Goal: Task Accomplishment & Management: Use online tool/utility

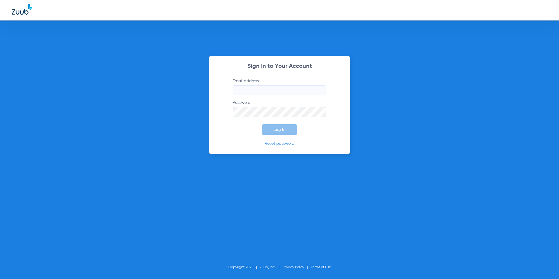
type input "[EMAIL_ADDRESS][DOMAIN_NAME]"
click at [280, 129] on span "Log In" at bounding box center [279, 129] width 12 height 5
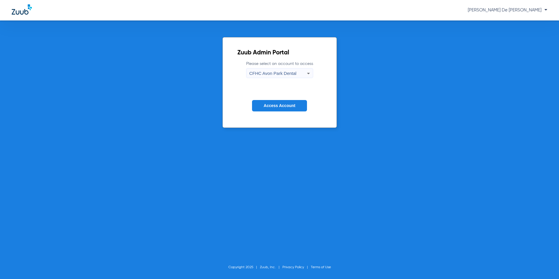
click at [266, 74] on span "CFHC Avon Park Dental" at bounding box center [272, 73] width 47 height 5
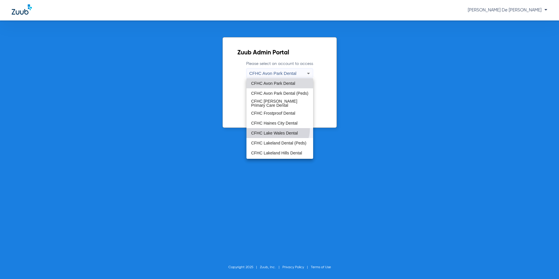
click at [276, 129] on mat-option "CFHC Lake Wales Dental" at bounding box center [279, 133] width 67 height 10
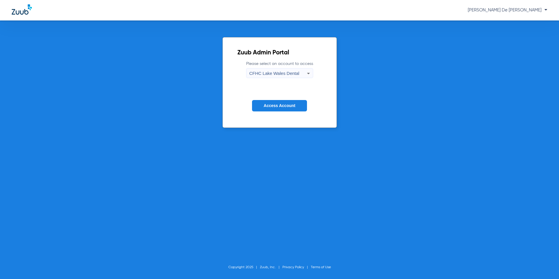
click at [274, 109] on button "Access Account" at bounding box center [279, 105] width 55 height 11
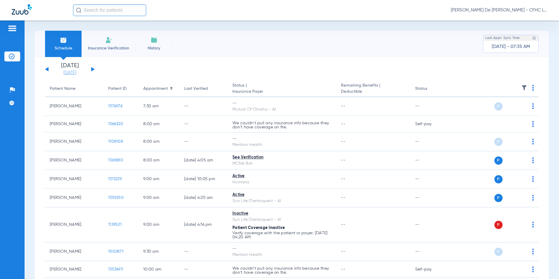
click at [73, 74] on link "[DATE]" at bounding box center [69, 73] width 35 height 6
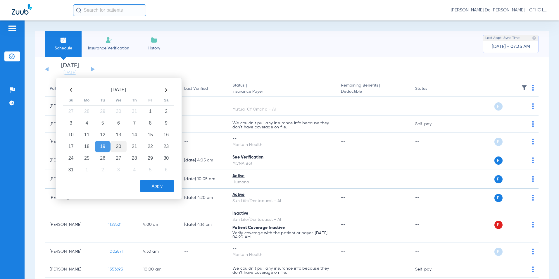
click at [118, 145] on td "20" at bounding box center [118, 147] width 16 height 12
drag, startPoint x: 160, startPoint y: 187, endPoint x: 160, endPoint y: 180, distance: 7.0
click at [160, 187] on button "Apply" at bounding box center [157, 186] width 34 height 12
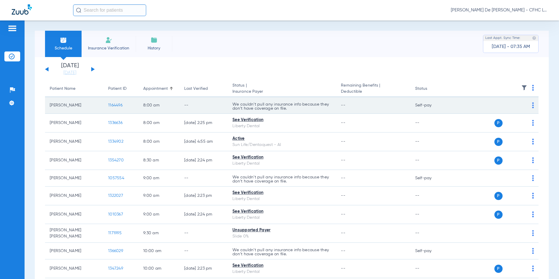
click at [114, 106] on span "1164496" at bounding box center [115, 105] width 14 height 4
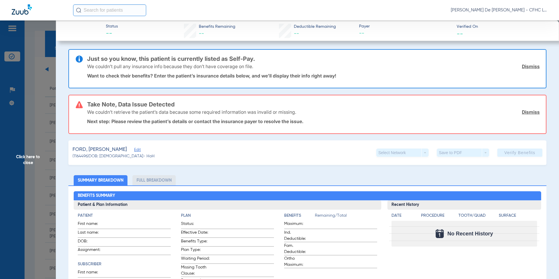
click at [24, 161] on span "Click here to close" at bounding box center [28, 159] width 56 height 279
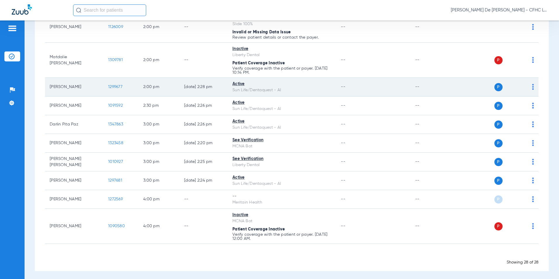
scroll to position [428, 0]
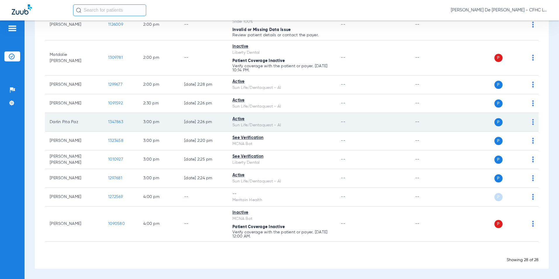
click at [119, 121] on span "1347863" at bounding box center [115, 122] width 15 height 4
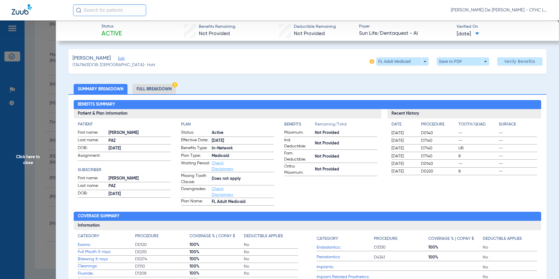
click at [158, 90] on li "Full Breakdown" at bounding box center [153, 89] width 43 height 10
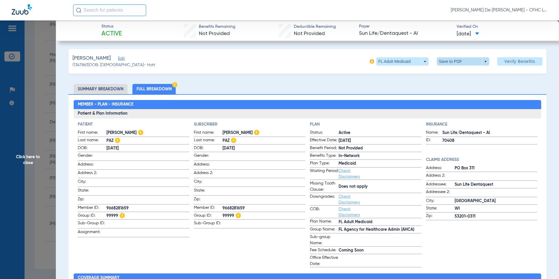
click at [456, 61] on span at bounding box center [463, 61] width 14 height 14
click at [453, 71] on span "Save to PDF" at bounding box center [460, 73] width 23 height 4
click at [32, 160] on span "Click here to close" at bounding box center [28, 159] width 56 height 279
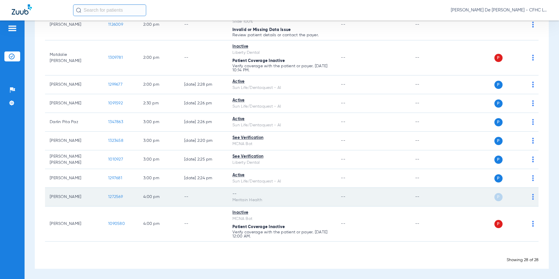
click at [120, 196] on span "1272569" at bounding box center [115, 197] width 15 height 4
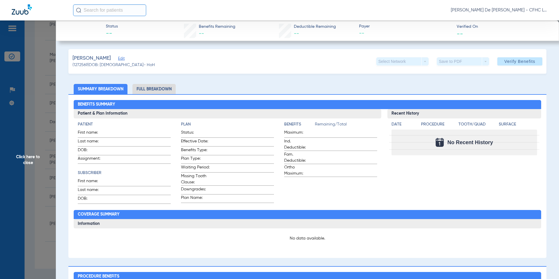
click at [30, 154] on span "Click here to close" at bounding box center [28, 159] width 56 height 279
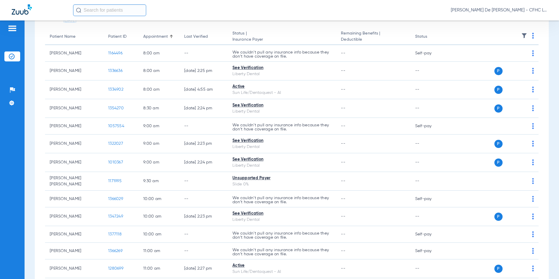
scroll to position [0, 0]
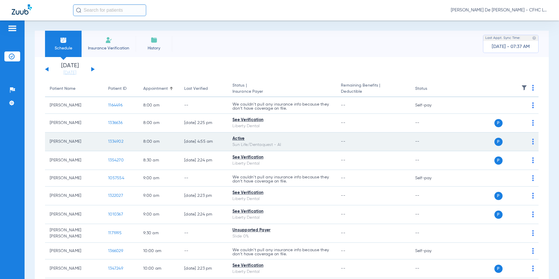
click at [117, 140] on span "1334902" at bounding box center [115, 141] width 15 height 4
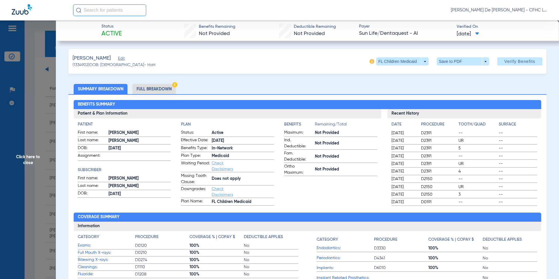
click at [166, 87] on li "Full Breakdown" at bounding box center [153, 89] width 43 height 10
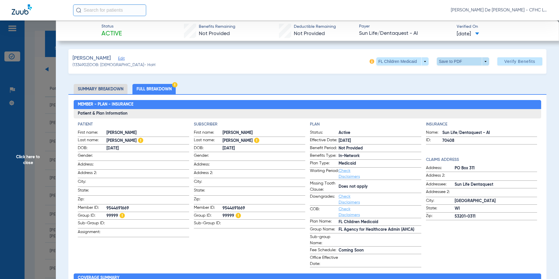
click at [458, 59] on span at bounding box center [463, 61] width 14 height 14
click at [460, 72] on span "Save to PDF" at bounding box center [460, 73] width 23 height 4
click at [31, 159] on span "Click here to close" at bounding box center [28, 159] width 56 height 279
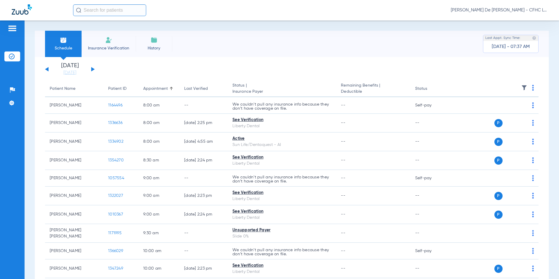
click at [108, 8] on input "text" at bounding box center [109, 10] width 73 height 12
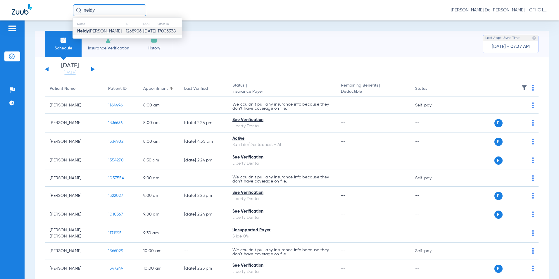
type input "neidy"
click at [127, 29] on td "1268906" at bounding box center [134, 31] width 18 height 8
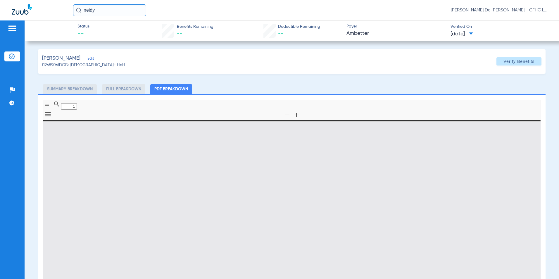
type input "0"
select select "page-width"
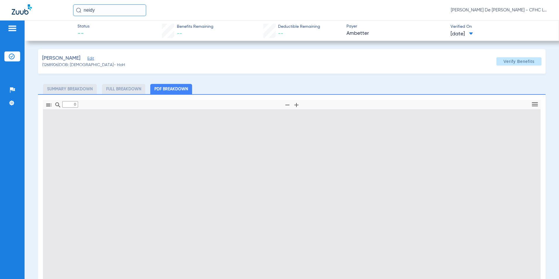
type input "1"
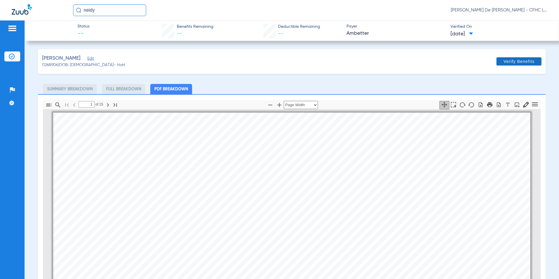
click at [503, 65] on span at bounding box center [518, 61] width 45 height 14
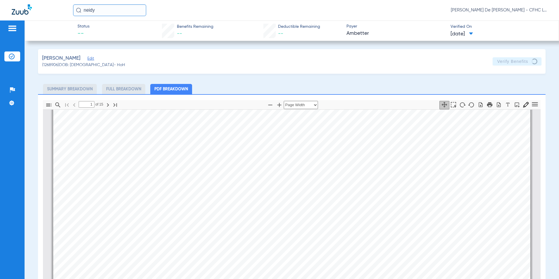
scroll to position [292, 0]
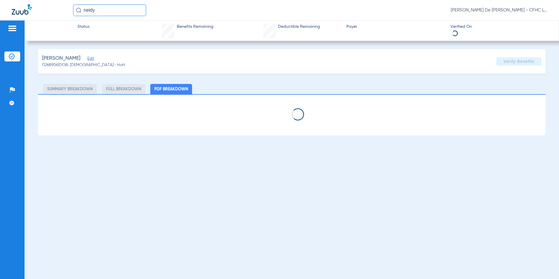
select select "page-width"
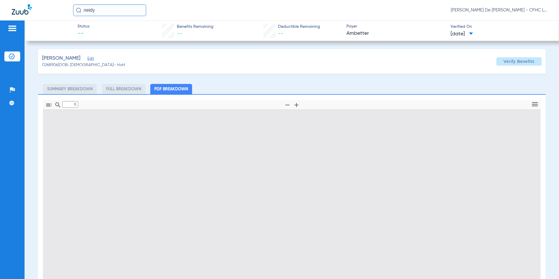
type input "1"
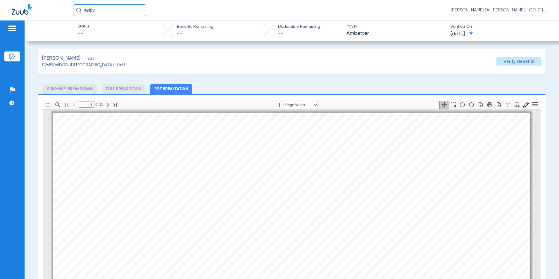
scroll to position [3, 0]
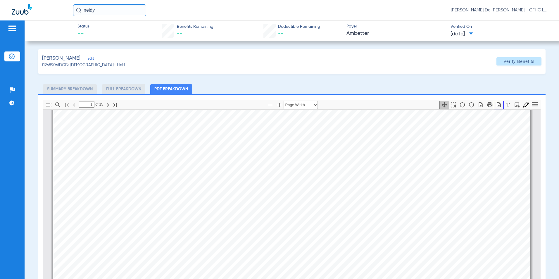
click at [497, 105] on icon "button" at bounding box center [499, 104] width 4 height 5
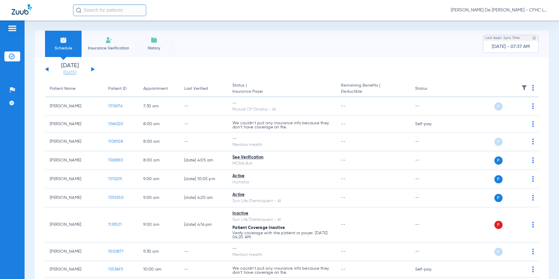
click at [76, 73] on link "[DATE]" at bounding box center [69, 73] width 35 height 6
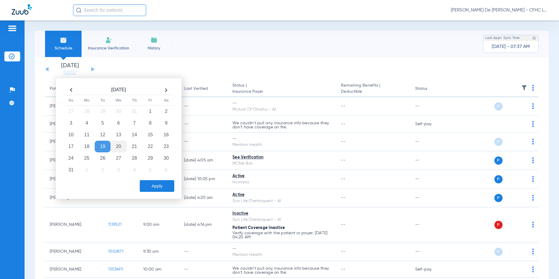
drag, startPoint x: 118, startPoint y: 145, endPoint x: 122, endPoint y: 146, distance: 4.5
click at [117, 145] on td "20" at bounding box center [118, 147] width 16 height 12
click at [158, 184] on button "Apply" at bounding box center [157, 186] width 34 height 12
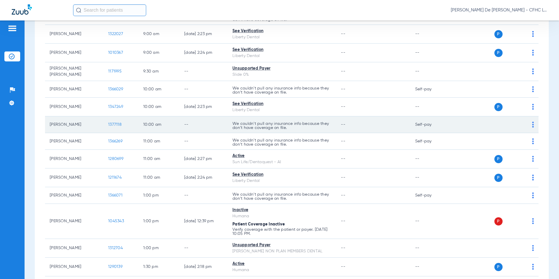
scroll to position [175, 0]
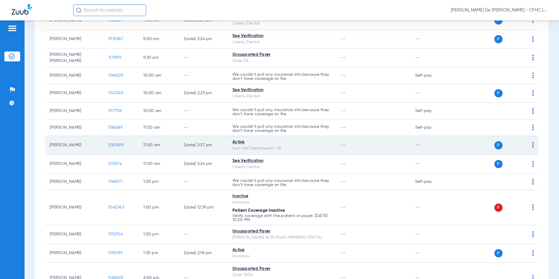
click at [121, 146] on span "1280699" at bounding box center [115, 145] width 15 height 4
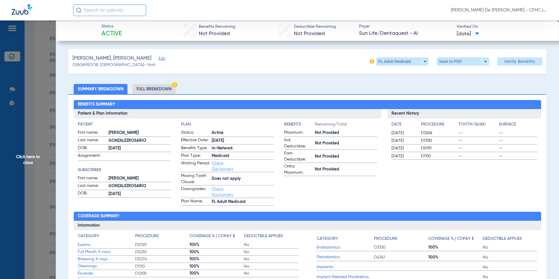
click at [170, 85] on li "Full Breakdown" at bounding box center [153, 89] width 43 height 10
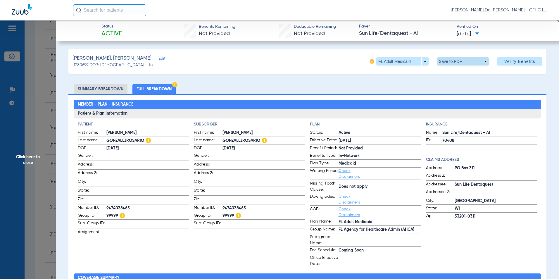
click at [456, 61] on span at bounding box center [463, 61] width 14 height 14
click at [453, 71] on span "Save to PDF" at bounding box center [460, 73] width 23 height 4
click at [34, 161] on span "Click here to close" at bounding box center [28, 159] width 56 height 279
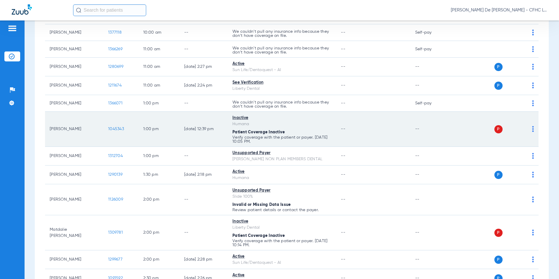
scroll to position [263, 0]
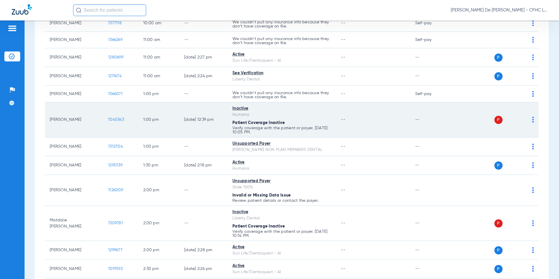
click at [119, 119] on span "1045343" at bounding box center [116, 119] width 16 height 4
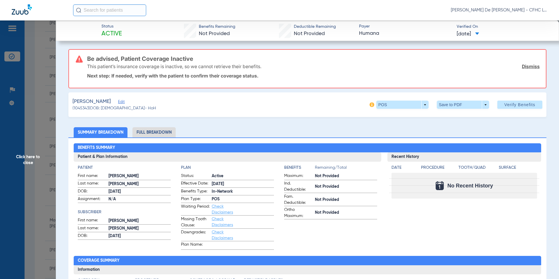
click at [169, 134] on li "Full Breakdown" at bounding box center [153, 132] width 43 height 10
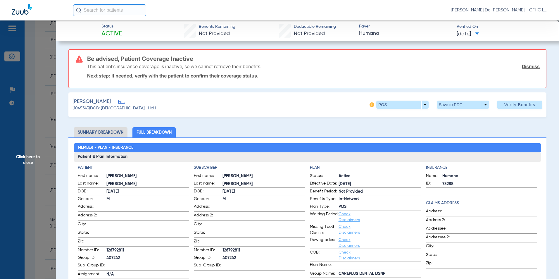
drag, startPoint x: 31, startPoint y: 154, endPoint x: 27, endPoint y: 149, distance: 6.0
click at [30, 154] on span "Click here to close" at bounding box center [28, 159] width 56 height 279
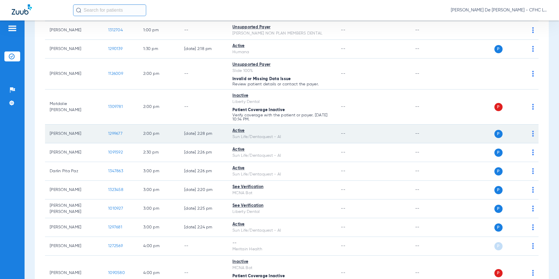
scroll to position [370, 0]
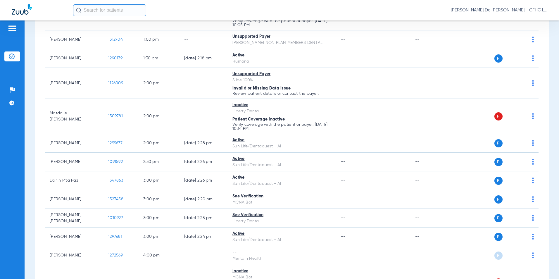
click at [107, 9] on input "text" at bounding box center [109, 10] width 73 height 12
type input "DILLON MAR"
click at [123, 27] on th "ID" at bounding box center [128, 24] width 21 height 6
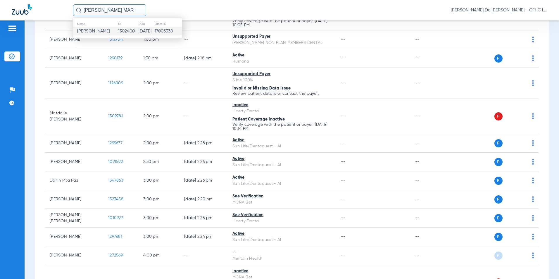
click at [124, 29] on td "1302400" at bounding box center [128, 31] width 21 height 8
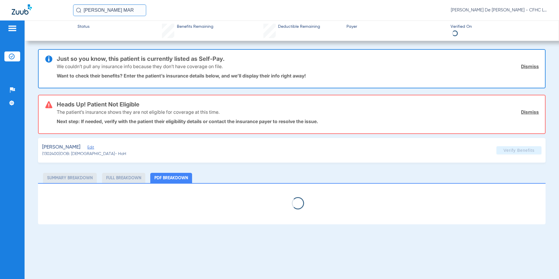
select select "page-width"
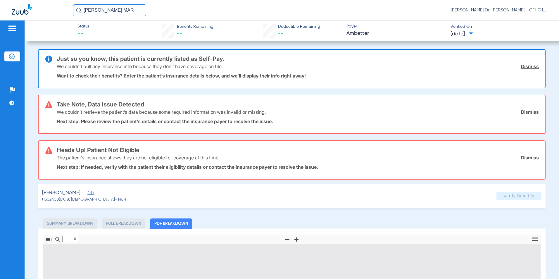
type input "1"
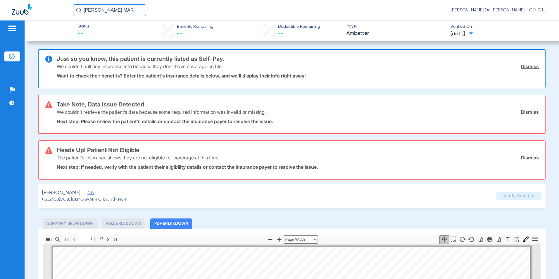
click at [13, 55] on img at bounding box center [12, 56] width 6 height 6
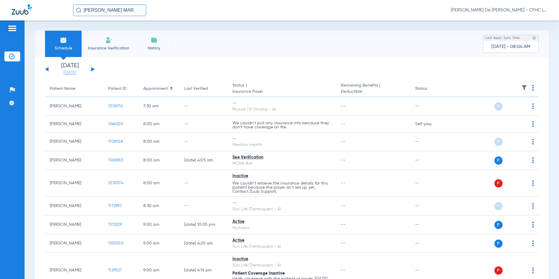
click at [72, 72] on link "[DATE]" at bounding box center [69, 73] width 35 height 6
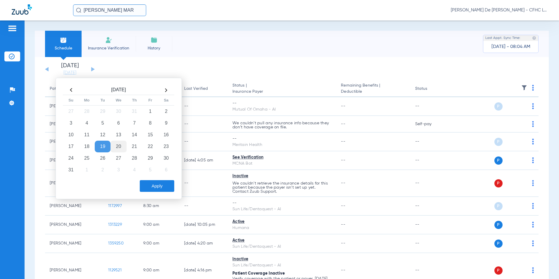
drag, startPoint x: 120, startPoint y: 145, endPoint x: 122, endPoint y: 148, distance: 4.4
click at [121, 145] on td "20" at bounding box center [118, 147] width 16 height 12
click at [168, 191] on button "Apply" at bounding box center [157, 186] width 34 height 12
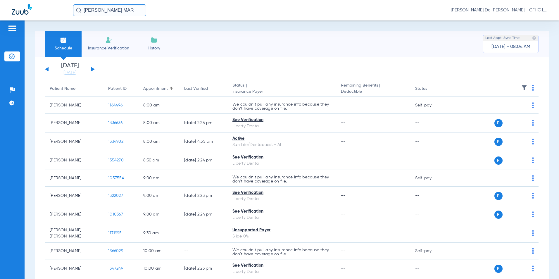
click at [116, 11] on input "DILLON MAR" at bounding box center [109, 10] width 73 height 12
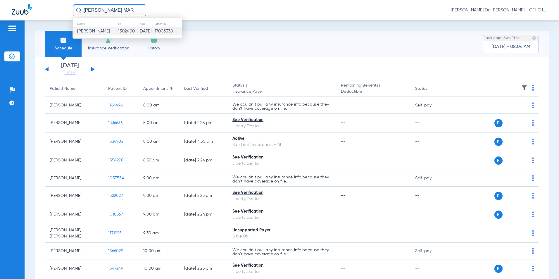
click at [119, 30] on td "1302400" at bounding box center [128, 31] width 21 height 8
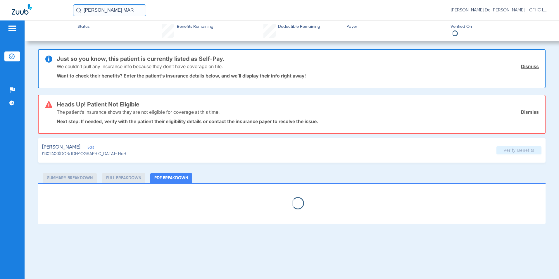
select select "page-width"
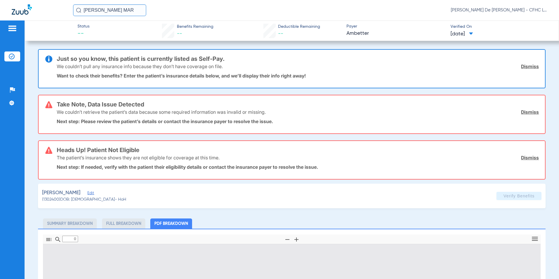
type input "1"
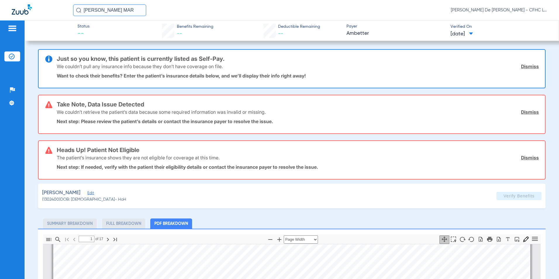
click at [533, 65] on link "Dismiss" at bounding box center [530, 66] width 18 height 6
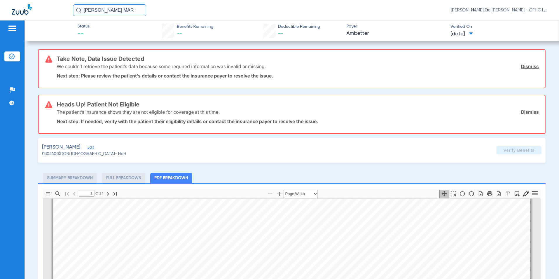
click at [533, 64] on link "Dismiss" at bounding box center [530, 66] width 18 height 6
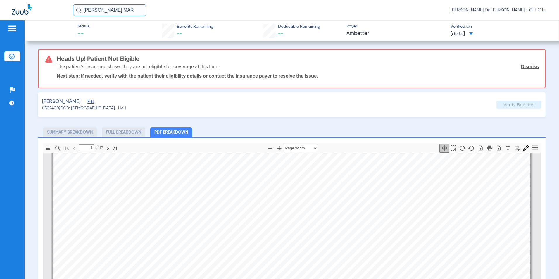
click at [533, 64] on link "Dismiss" at bounding box center [530, 66] width 18 height 6
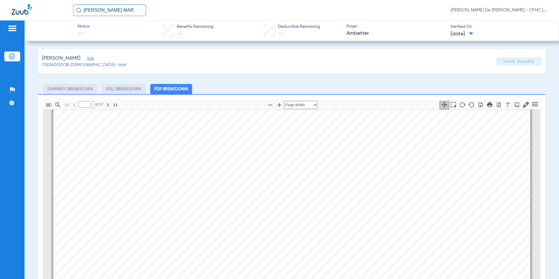
click at [93, 58] on span "Edit" at bounding box center [89, 59] width 5 height 6
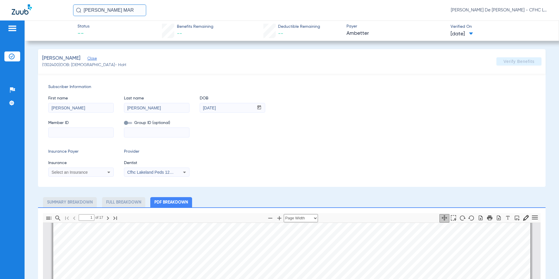
click at [85, 131] on input at bounding box center [81, 132] width 65 height 9
type input "450296447"
click at [86, 171] on span "Select an Insurance" at bounding box center [69, 172] width 36 height 5
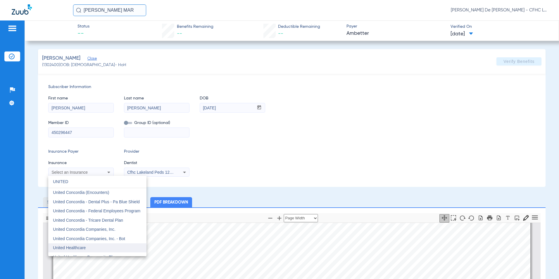
type input "UNITED"
click at [87, 246] on mat-option "United Healthcare" at bounding box center [97, 247] width 98 height 9
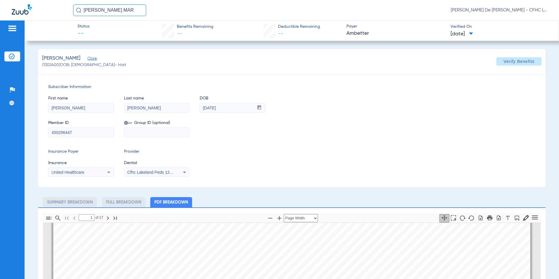
click at [166, 170] on span "Cfhc Lakeland Peds 1205336690" at bounding box center [157, 172] width 61 height 5
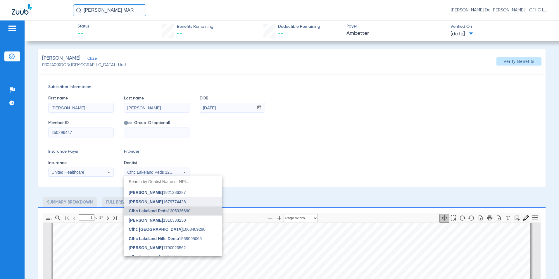
click at [165, 201] on span "Luis Congote 1679774426" at bounding box center [157, 202] width 57 height 4
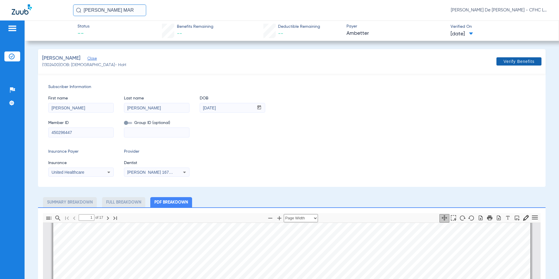
click at [529, 65] on span at bounding box center [518, 61] width 45 height 14
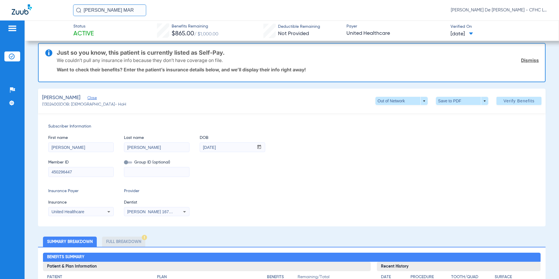
scroll to position [0, 0]
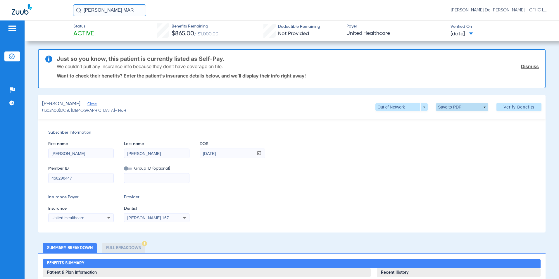
click at [455, 109] on span at bounding box center [462, 107] width 14 height 14
click at [456, 122] on button "insert_drive_file Save to PDF" at bounding box center [454, 119] width 44 height 12
click at [22, 11] on img at bounding box center [22, 9] width 20 height 10
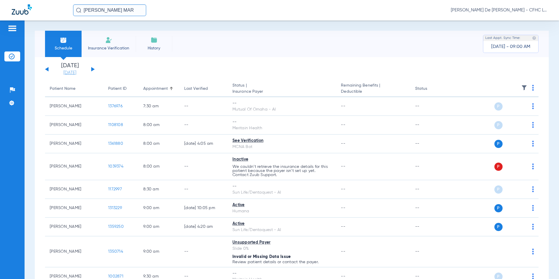
click at [72, 73] on link "[DATE]" at bounding box center [69, 73] width 35 height 6
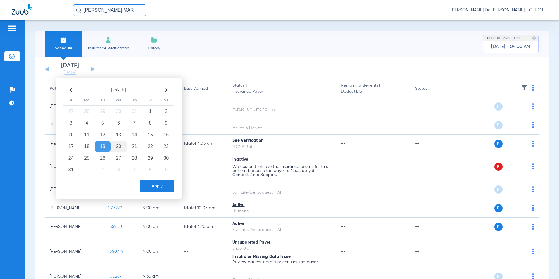
click at [117, 145] on td "20" at bounding box center [118, 147] width 16 height 12
click at [152, 182] on button "Apply" at bounding box center [157, 186] width 34 height 12
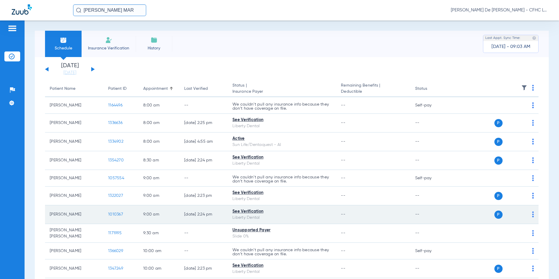
click at [116, 213] on span "1010367" at bounding box center [115, 214] width 15 height 4
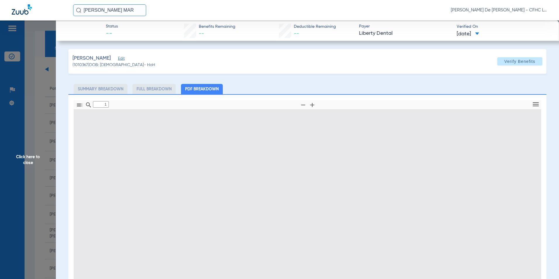
type input "0"
select select "page-width"
type input "1"
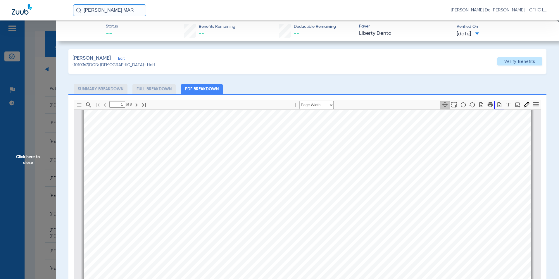
click at [497, 107] on icon "button" at bounding box center [499, 105] width 6 height 6
click at [28, 152] on span "Click here to close" at bounding box center [28, 159] width 56 height 279
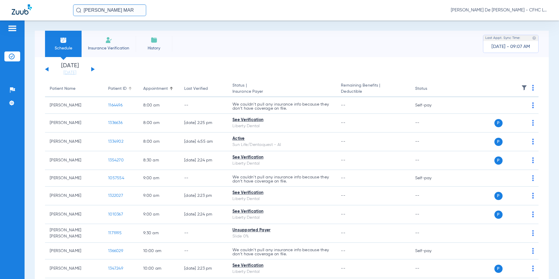
scroll to position [29, 0]
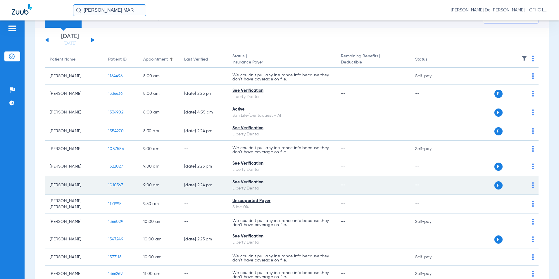
click at [115, 183] on span "1010367" at bounding box center [115, 185] width 15 height 4
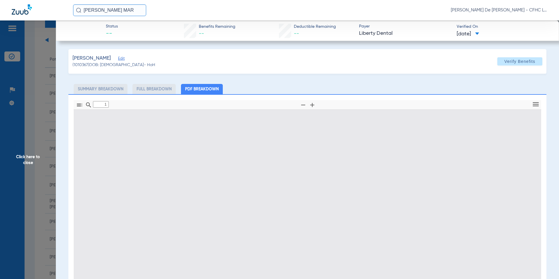
type input "0"
select select "page-width"
type input "1"
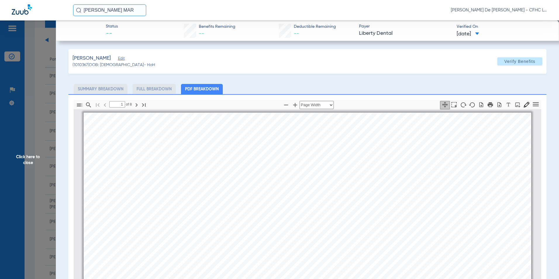
scroll to position [3, 0]
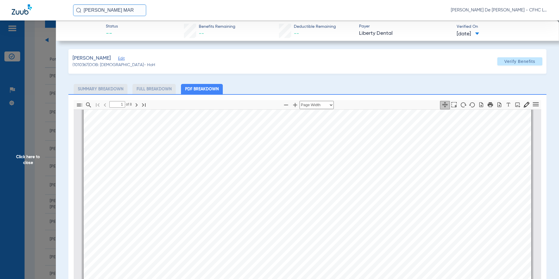
drag, startPoint x: 30, startPoint y: 157, endPoint x: 4, endPoint y: 145, distance: 28.9
click at [30, 157] on span "Click here to close" at bounding box center [28, 159] width 56 height 279
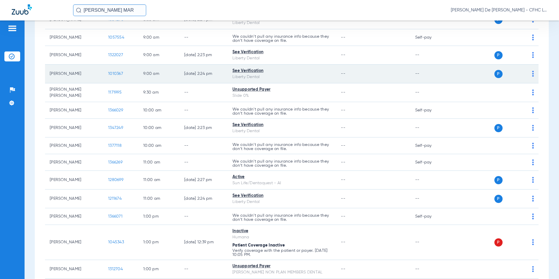
scroll to position [146, 0]
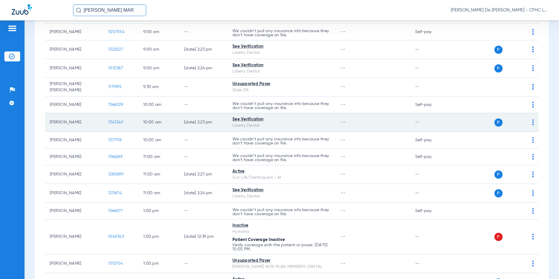
click at [116, 122] on span "1347249" at bounding box center [115, 122] width 15 height 4
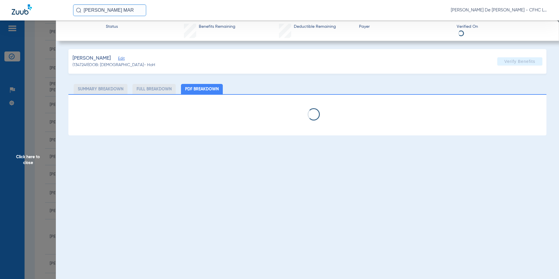
select select "page-width"
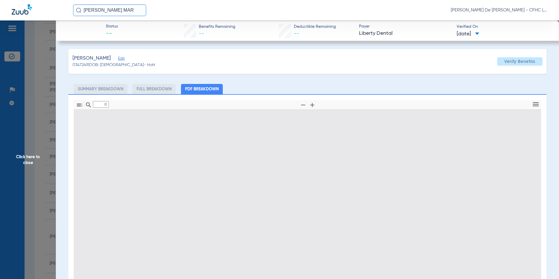
type input "1"
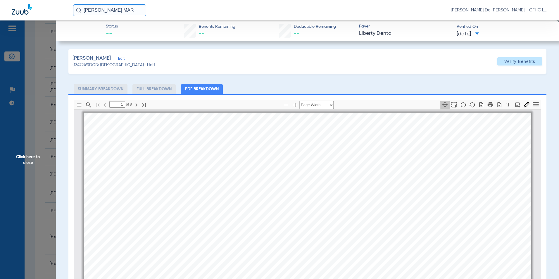
scroll to position [3, 0]
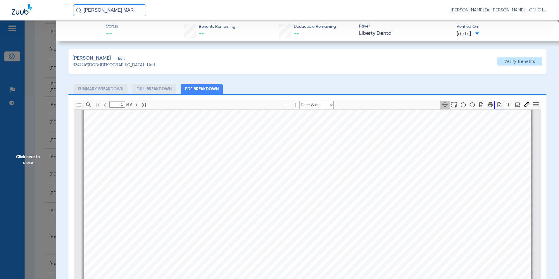
click at [496, 107] on icon "button" at bounding box center [499, 105] width 6 height 6
click at [32, 164] on span "Click here to close" at bounding box center [28, 159] width 56 height 279
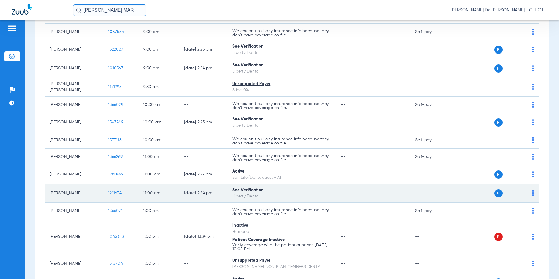
click at [111, 191] on span "1211674" at bounding box center [114, 193] width 13 height 4
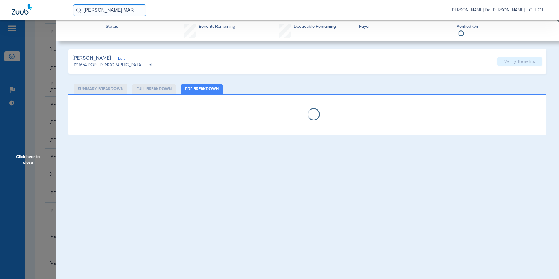
select select "page-width"
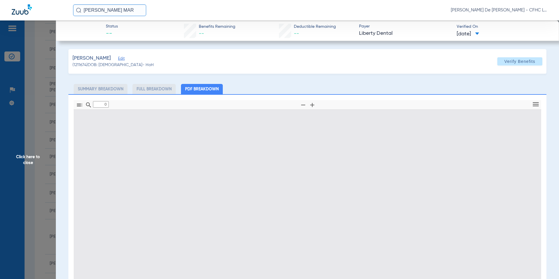
type input "1"
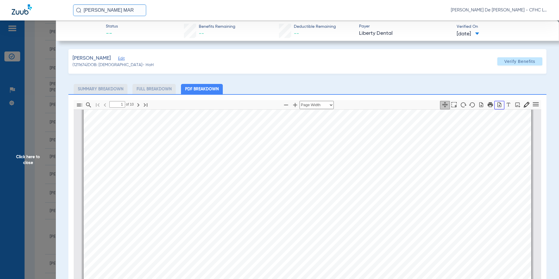
click at [497, 108] on button "button" at bounding box center [499, 105] width 10 height 8
click at [38, 158] on span "Click here to close" at bounding box center [28, 159] width 56 height 279
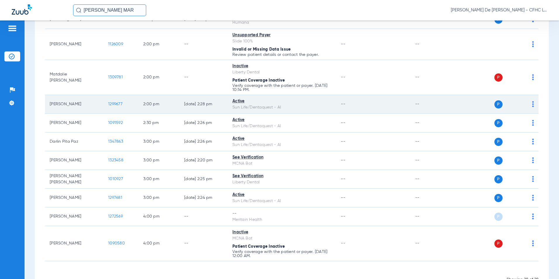
scroll to position [409, 0]
click at [115, 105] on span "1299677" at bounding box center [115, 104] width 14 height 4
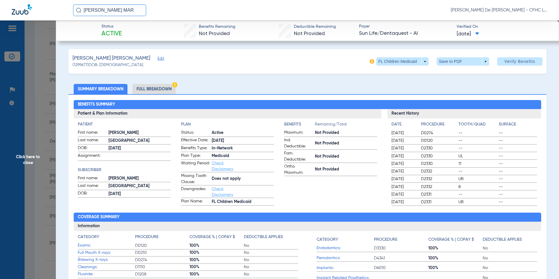
click at [167, 91] on li "Full Breakdown" at bounding box center [153, 89] width 43 height 10
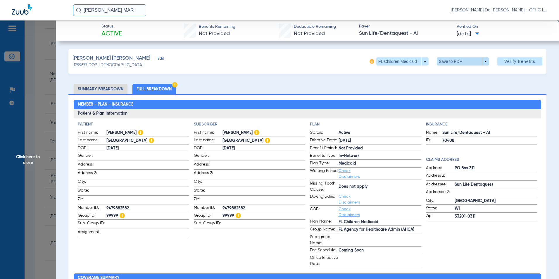
click at [459, 62] on span at bounding box center [463, 61] width 14 height 14
click at [456, 74] on span "Save to PDF" at bounding box center [460, 73] width 23 height 4
click at [35, 159] on span "Click here to close" at bounding box center [28, 159] width 56 height 279
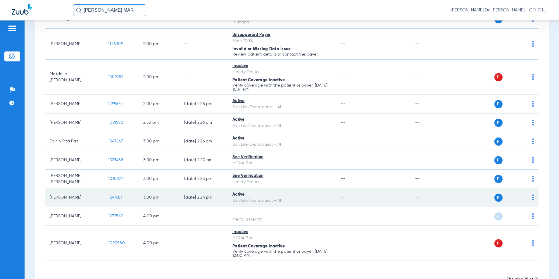
click at [119, 197] on span "1297681" at bounding box center [115, 197] width 14 height 4
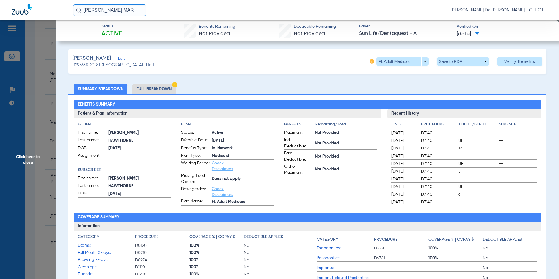
click at [145, 92] on li "Full Breakdown" at bounding box center [153, 89] width 43 height 10
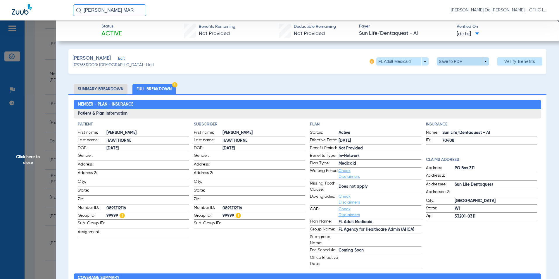
click at [456, 62] on span at bounding box center [463, 61] width 14 height 14
click at [451, 72] on span "Save to PDF" at bounding box center [460, 73] width 23 height 4
click at [37, 158] on span "Click here to close" at bounding box center [28, 159] width 56 height 279
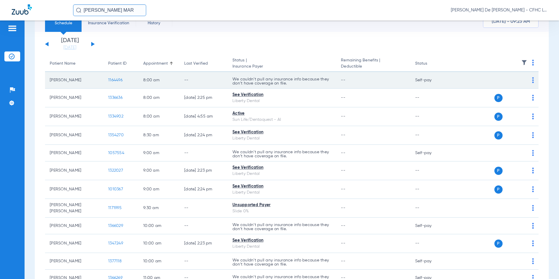
scroll to position [0, 0]
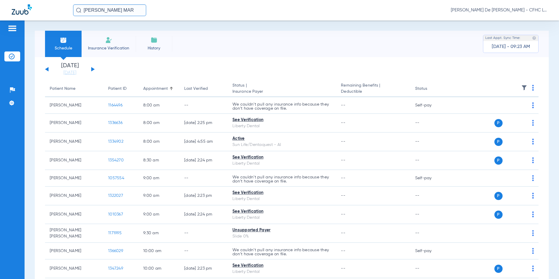
click at [92, 69] on button at bounding box center [93, 69] width 4 height 4
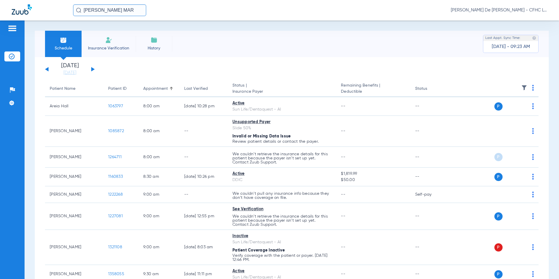
click at [532, 88] on img at bounding box center [533, 88] width 2 height 6
click at [502, 106] on button "Verify All" at bounding box center [507, 111] width 44 height 12
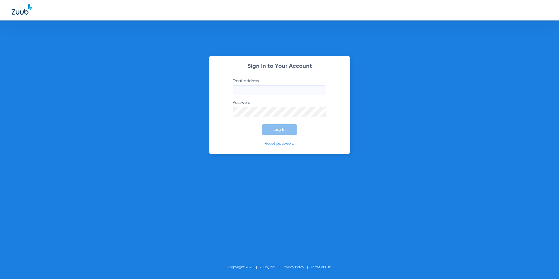
type input "pdelacerda@cfhconline.org"
click at [281, 133] on button "Log In" at bounding box center [280, 129] width 36 height 11
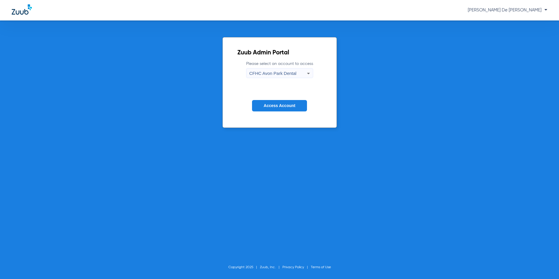
click at [298, 74] on div "CFHC Avon Park Dental" at bounding box center [278, 73] width 58 height 10
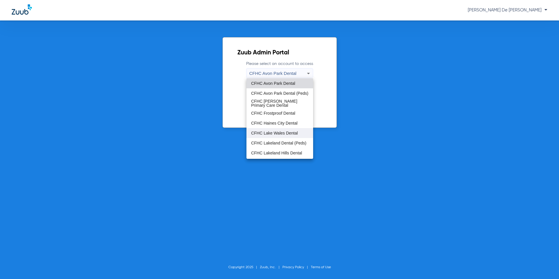
click at [279, 131] on span "CFHC Lake Wales Dental" at bounding box center [274, 133] width 47 height 4
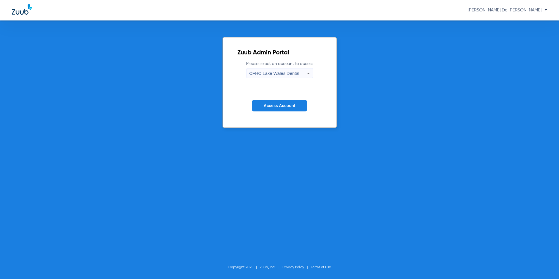
click at [292, 102] on button "Access Account" at bounding box center [279, 105] width 55 height 11
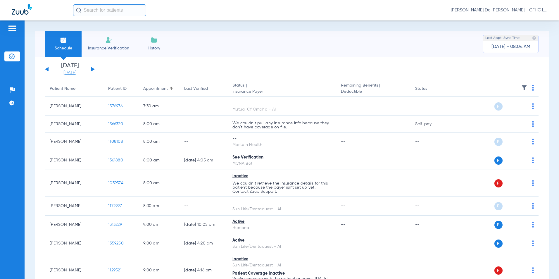
click at [76, 71] on link "[DATE]" at bounding box center [69, 73] width 35 height 6
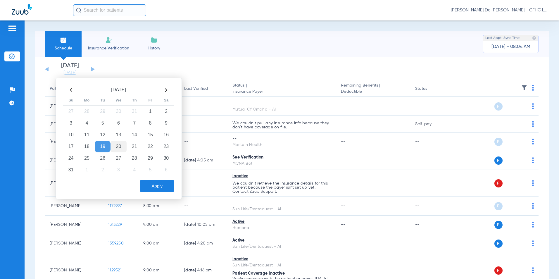
click at [117, 145] on td "20" at bounding box center [118, 147] width 16 height 12
click at [145, 179] on div "Apply" at bounding box center [118, 184] width 113 height 15
click at [145, 184] on button "Apply" at bounding box center [157, 186] width 34 height 12
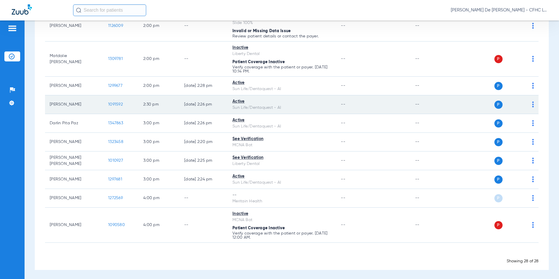
scroll to position [428, 0]
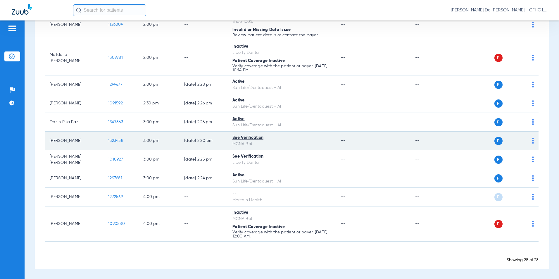
click at [117, 140] on span "1323458" at bounding box center [115, 141] width 15 height 4
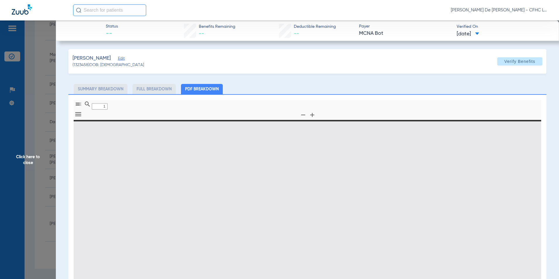
type input "0"
select select "page-width"
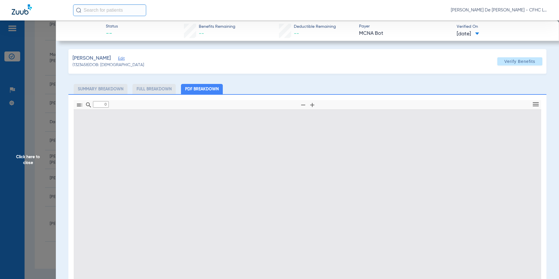
type input "1"
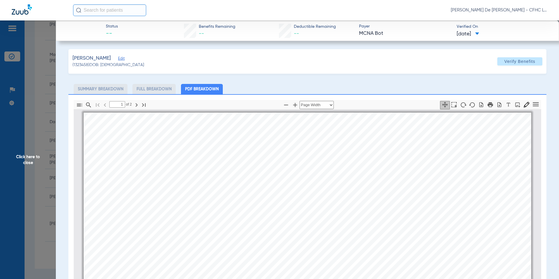
scroll to position [3, 0]
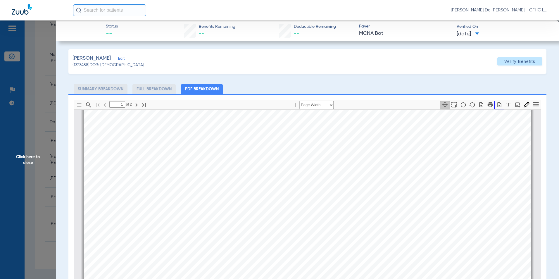
click at [497, 107] on icon "button" at bounding box center [499, 104] width 4 height 5
click at [29, 157] on span "Click here to close" at bounding box center [28, 159] width 56 height 279
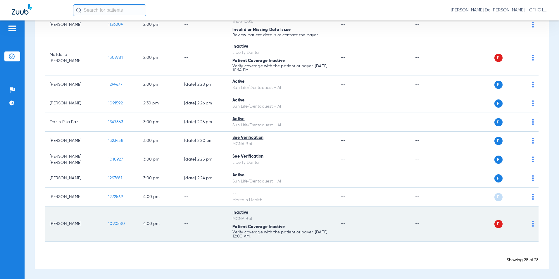
click at [114, 222] on span "1090580" at bounding box center [116, 224] width 17 height 4
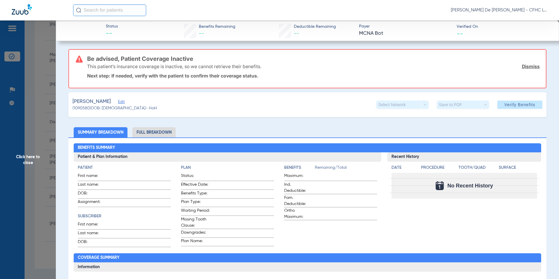
click at [37, 156] on span "Click here to close" at bounding box center [28, 159] width 56 height 279
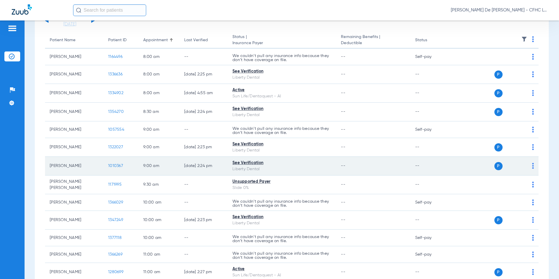
scroll to position [58, 0]
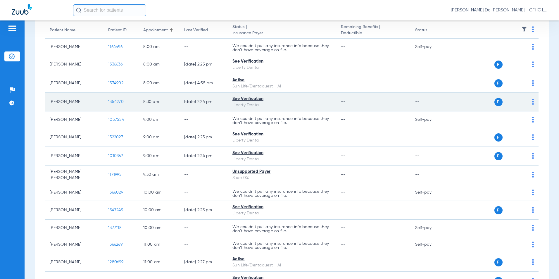
click at [110, 103] on span "1354270" at bounding box center [115, 102] width 15 height 4
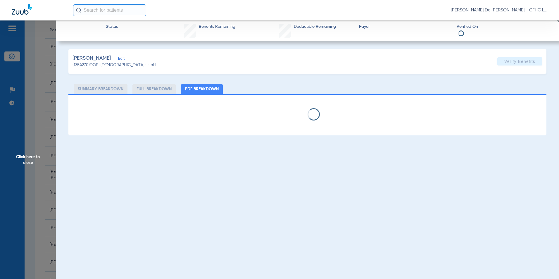
select select "page-width"
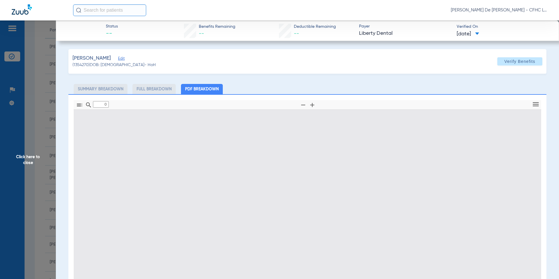
type input "1"
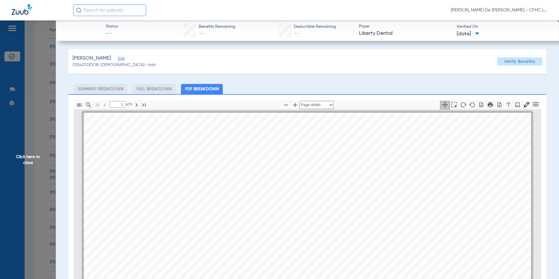
scroll to position [3, 0]
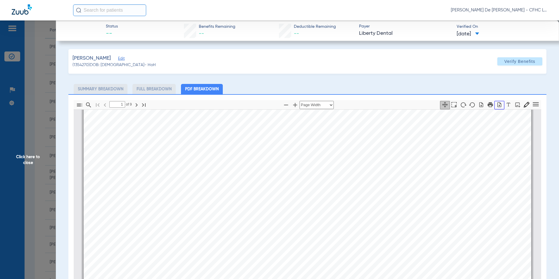
click at [497, 105] on icon "button" at bounding box center [499, 105] width 6 height 6
click at [35, 160] on span "Click here to close" at bounding box center [28, 159] width 56 height 279
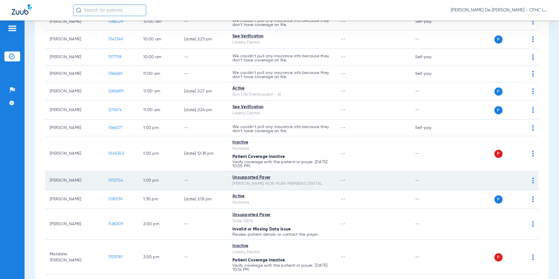
scroll to position [263, 0]
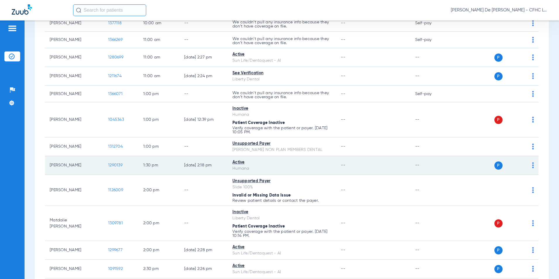
click at [113, 164] on span "1290139" at bounding box center [115, 165] width 14 height 4
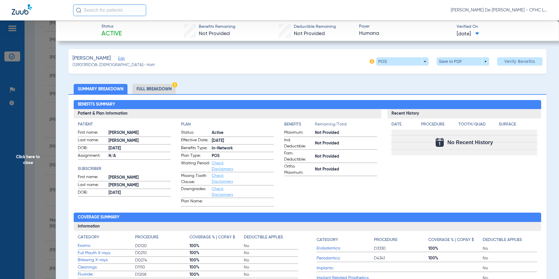
click at [173, 90] on li "Full Breakdown" at bounding box center [153, 89] width 43 height 10
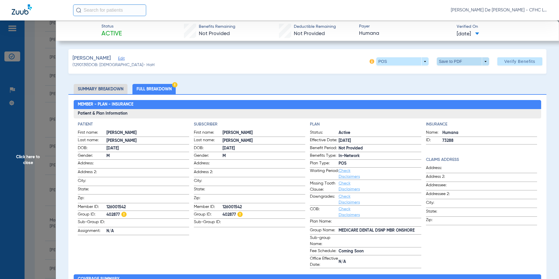
click at [456, 60] on span at bounding box center [463, 61] width 14 height 14
click at [453, 76] on button "insert_drive_file Save to PDF" at bounding box center [455, 73] width 44 height 12
click at [28, 157] on span "Click here to close" at bounding box center [28, 159] width 56 height 279
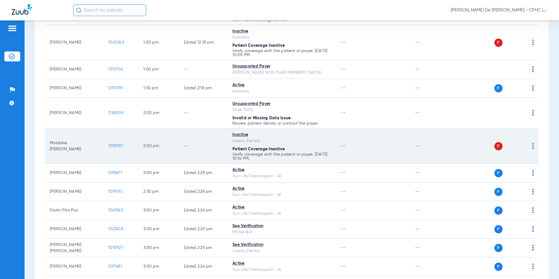
scroll to position [380, 0]
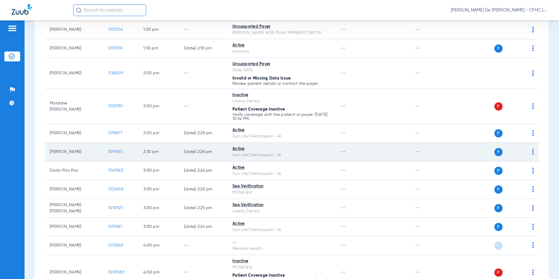
click at [116, 151] on span "1091592" at bounding box center [115, 152] width 15 height 4
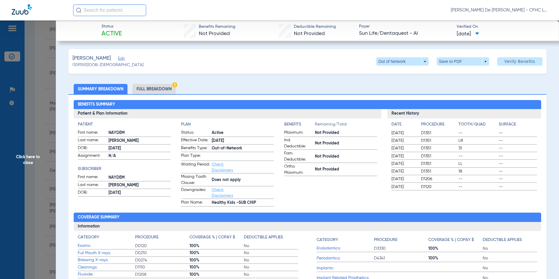
click at [167, 87] on li "Full Breakdown" at bounding box center [153, 89] width 43 height 10
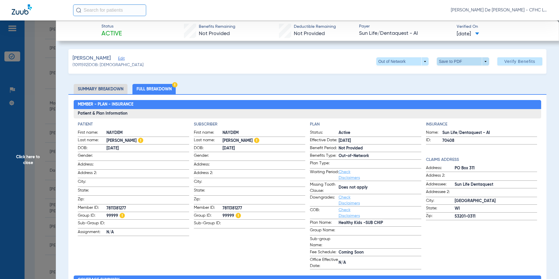
click at [466, 61] on span at bounding box center [463, 61] width 52 height 8
click at [463, 75] on span "Save to PDF" at bounding box center [460, 73] width 23 height 4
click at [25, 163] on span "Click here to close" at bounding box center [28, 159] width 56 height 279
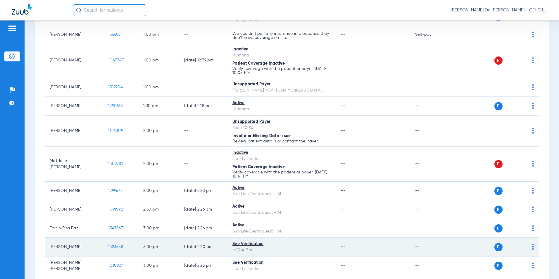
scroll to position [428, 0]
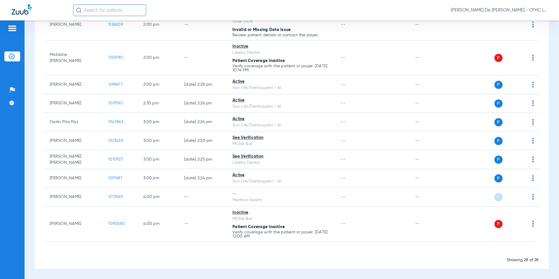
click at [114, 5] on input "text" at bounding box center [109, 10] width 73 height 12
type input "LINDA BEATY"
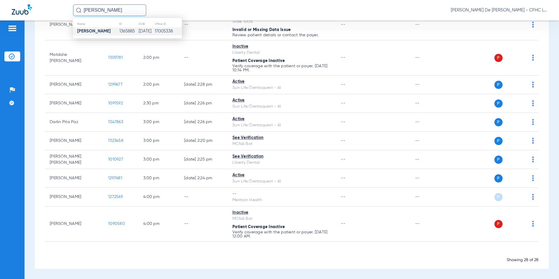
click at [119, 30] on td "1365885" at bounding box center [128, 31] width 19 height 8
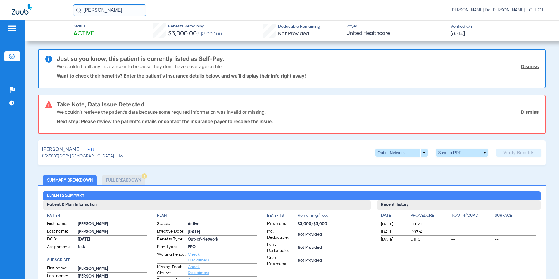
click at [534, 63] on div "We couldn’t pull any insurance info because they don’t have coverage on file. D…" at bounding box center [298, 66] width 482 height 15
click at [533, 64] on link "Dismiss" at bounding box center [530, 66] width 18 height 6
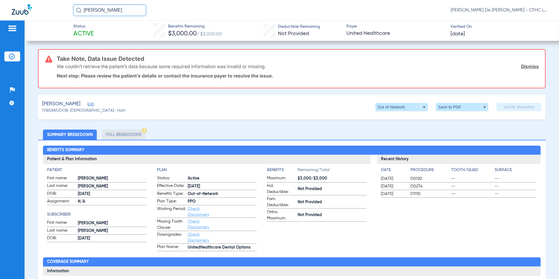
click at [532, 64] on link "Dismiss" at bounding box center [530, 66] width 18 height 6
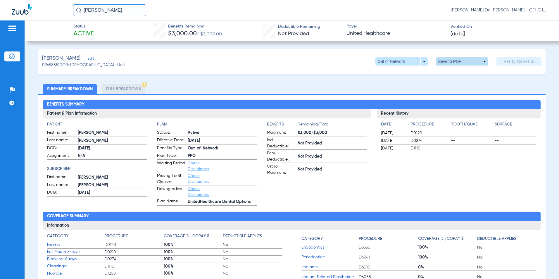
click at [455, 65] on span at bounding box center [462, 61] width 14 height 14
click at [451, 72] on span "Save to PDF" at bounding box center [459, 73] width 23 height 4
drag, startPoint x: 134, startPoint y: 9, endPoint x: 24, endPoint y: 6, distance: 109.9
click at [24, 6] on div "LINDA BEATY Priscilla De La Cerda - CFHC Lake Wales Dental" at bounding box center [279, 10] width 559 height 20
type input "KATRINA SCOTT"
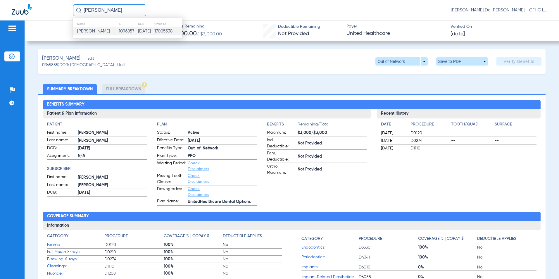
click at [162, 33] on td "17005338" at bounding box center [168, 31] width 28 height 8
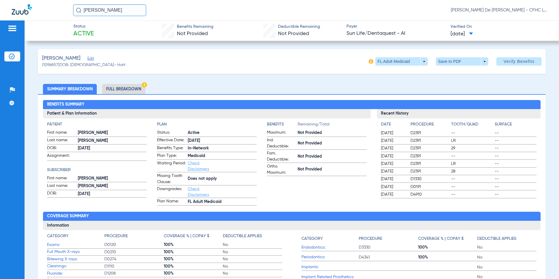
click at [123, 93] on li "Full Breakdown" at bounding box center [123, 89] width 43 height 10
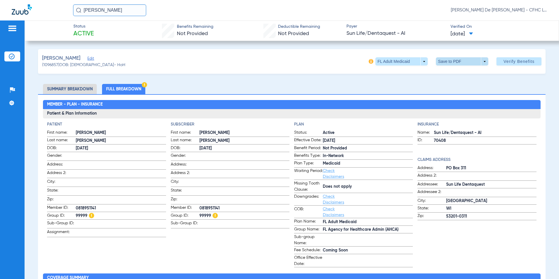
click at [461, 63] on span at bounding box center [462, 61] width 14 height 14
click at [459, 71] on span "Save to PDF" at bounding box center [459, 73] width 23 height 4
drag, startPoint x: 126, startPoint y: 13, endPoint x: 40, endPoint y: 11, distance: 86.5
click at [40, 11] on div "KATRINA SCOTT Priscilla De La Cerda - CFHC Lake Wales Dental" at bounding box center [279, 10] width 559 height 20
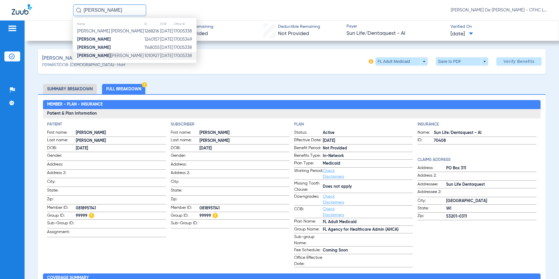
type input "MICHELLE TORRES"
click at [144, 57] on td "1010927" at bounding box center [152, 56] width 16 height 8
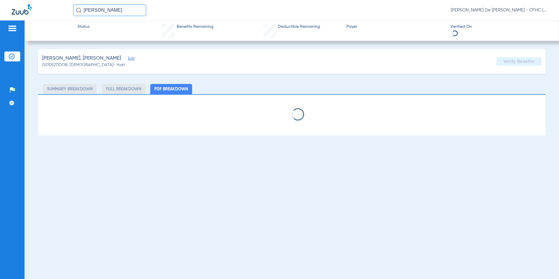
select select "page-width"
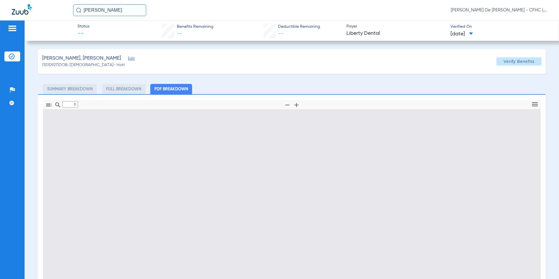
type input "1"
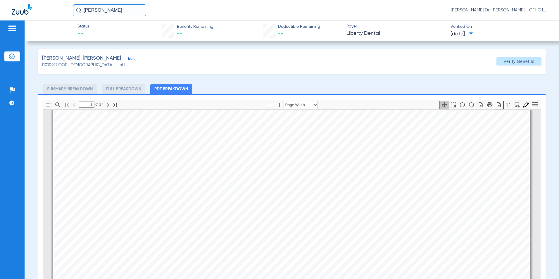
click at [497, 103] on icon "button" at bounding box center [499, 105] width 6 height 6
click at [13, 27] on img at bounding box center [12, 28] width 9 height 7
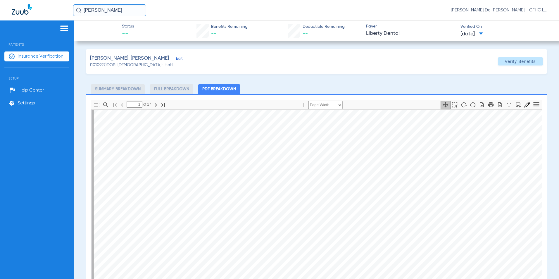
click at [18, 12] on img at bounding box center [22, 9] width 20 height 10
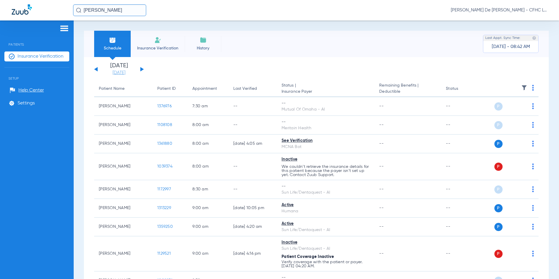
click at [127, 72] on link "[DATE]" at bounding box center [118, 73] width 35 height 6
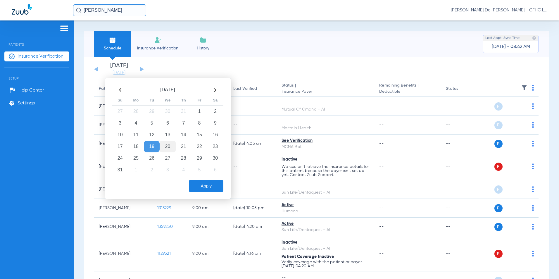
click at [170, 144] on td "20" at bounding box center [168, 147] width 16 height 12
click at [196, 183] on button "Apply" at bounding box center [206, 186] width 34 height 12
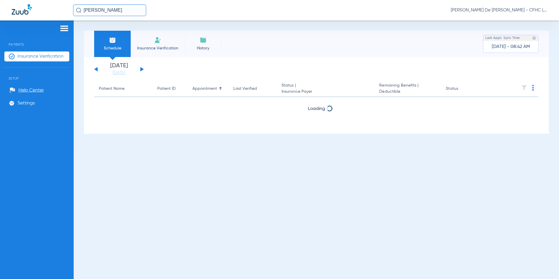
click at [66, 31] on img at bounding box center [64, 28] width 9 height 7
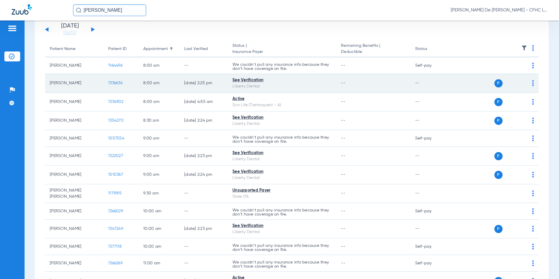
scroll to position [29, 0]
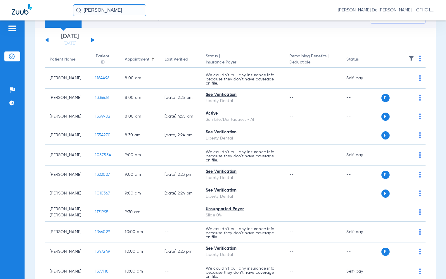
click at [286, 15] on div "MICHELLE TORRES Priscilla De La Cerda - CFHC Lake Wales Dental" at bounding box center [253, 10] width 361 height 12
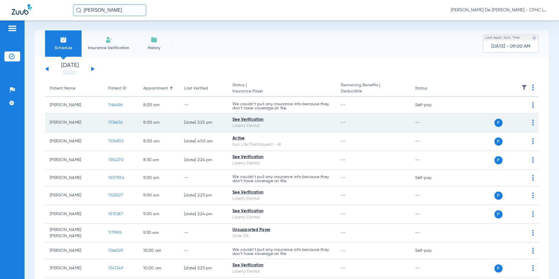
scroll to position [0, 0]
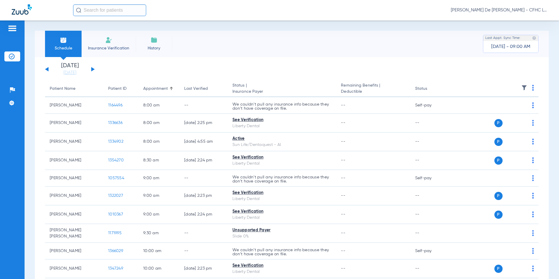
click at [93, 9] on input "text" at bounding box center [109, 10] width 73 height 12
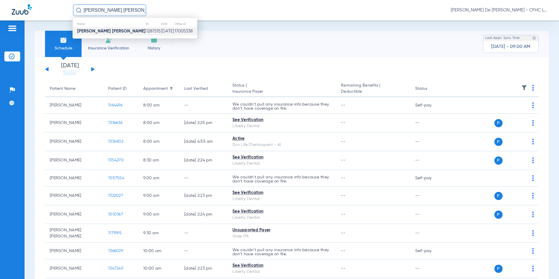
type input "[PERSON_NAME] [PERSON_NAME]"
click at [161, 32] on td "[DATE]" at bounding box center [167, 31] width 13 height 8
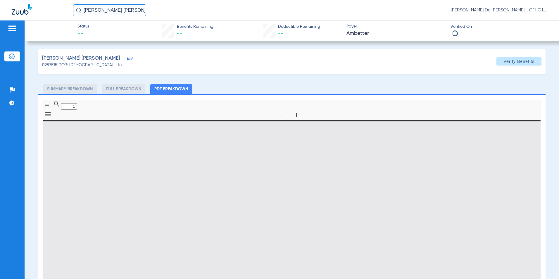
type input "0"
select select "page-width"
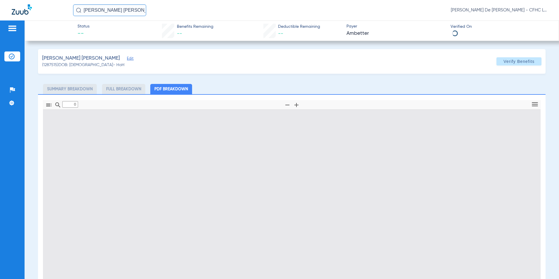
type input "1"
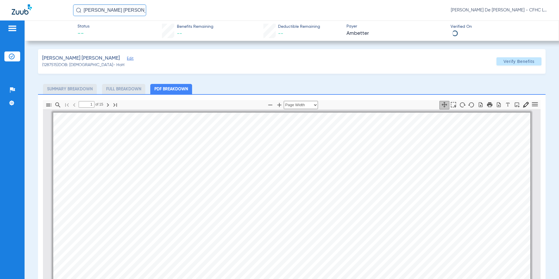
scroll to position [3, 0]
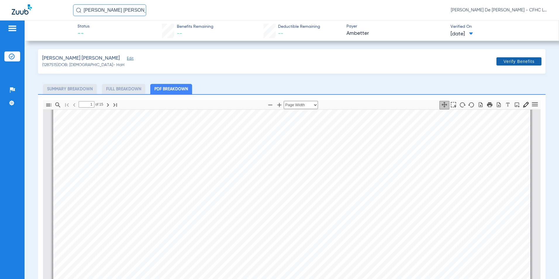
click at [511, 62] on span "Verify Benefits" at bounding box center [518, 61] width 31 height 5
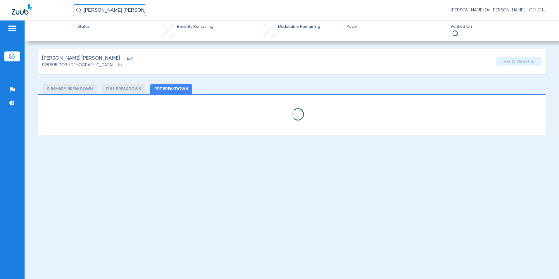
select select "page-width"
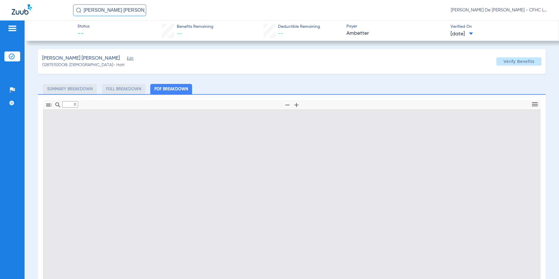
type input "1"
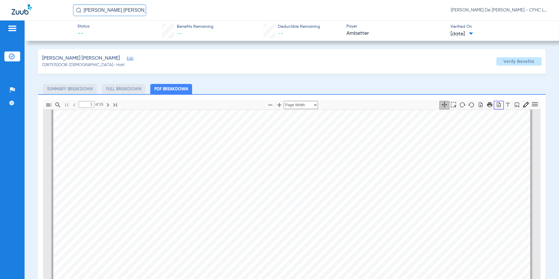
click at [496, 104] on icon "button" at bounding box center [499, 105] width 6 height 6
